Goal: Find specific page/section: Locate a particular part of the current website

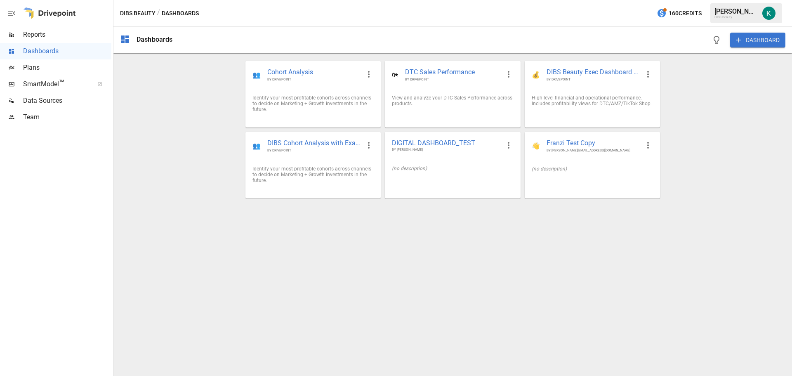
click at [696, 178] on div "Dashboards DASHBOARD 👥 Cohort Analysis BY DRIVEPOINT Identify your most profita…" at bounding box center [452, 201] width 679 height 349
click at [649, 146] on icon "button" at bounding box center [648, 145] width 10 height 10
click at [702, 131] on div at bounding box center [396, 188] width 792 height 376
click at [505, 144] on icon "button" at bounding box center [509, 145] width 10 height 10
click at [330, 228] on div at bounding box center [396, 188] width 792 height 376
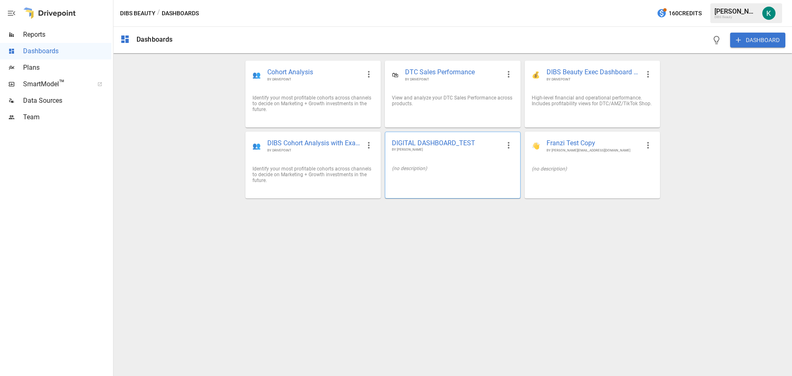
click at [441, 142] on span "DIGITAL DASHBOARD_TEST" at bounding box center [446, 143] width 108 height 9
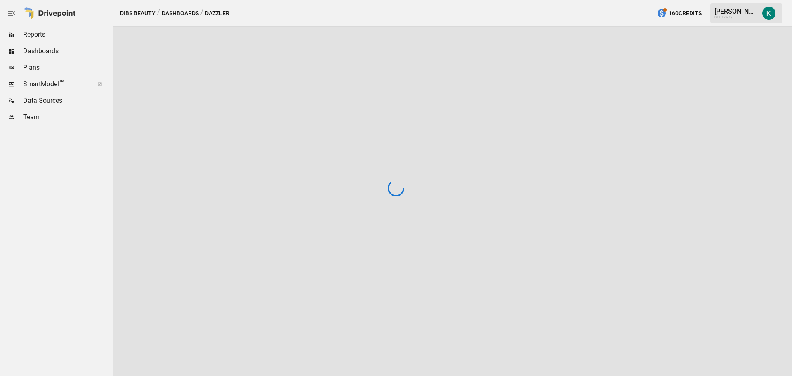
click at [441, 142] on div at bounding box center [396, 188] width 792 height 376
